Goal: Obtain resource: Download file/media

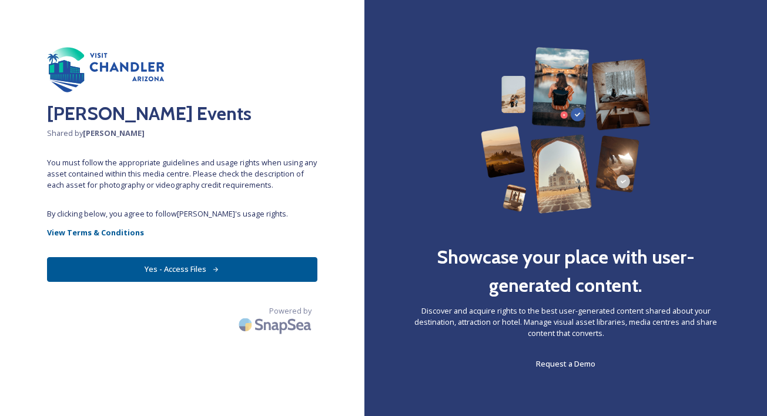
click at [215, 270] on icon at bounding box center [216, 270] width 8 height 8
click at [199, 270] on button "Yes - Access Files" at bounding box center [182, 269] width 270 height 24
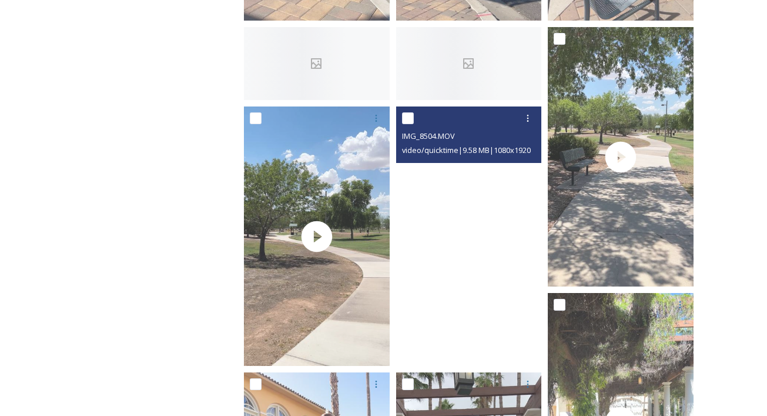
scroll to position [475, 0]
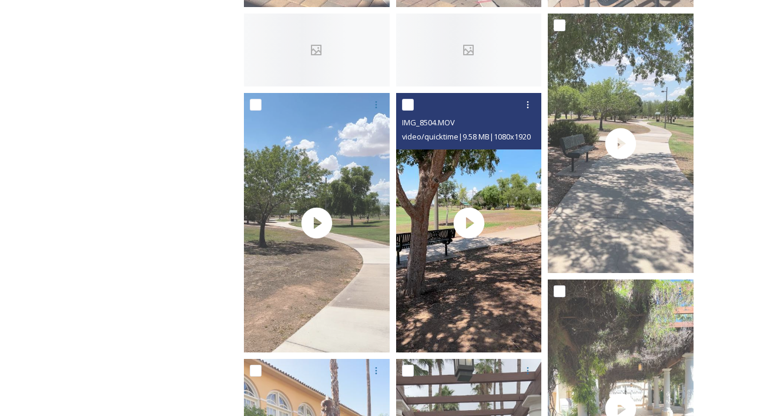
click at [409, 111] on input "checkbox" at bounding box center [408, 105] width 12 height 12
checkbox input "true"
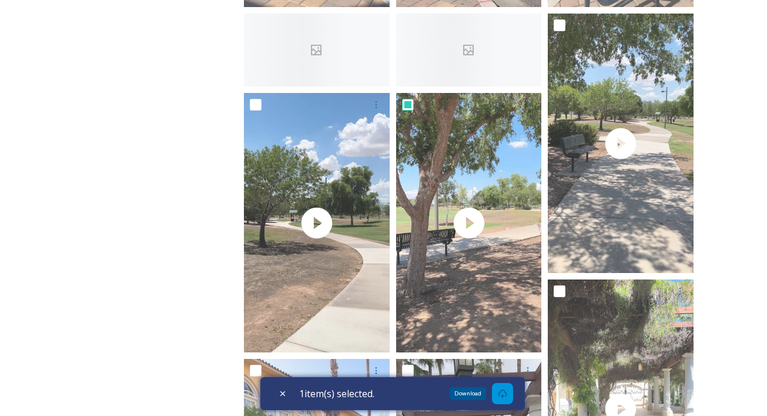
click at [507, 394] on icon at bounding box center [502, 393] width 9 height 9
